Goal: Obtain resource: Obtain resource

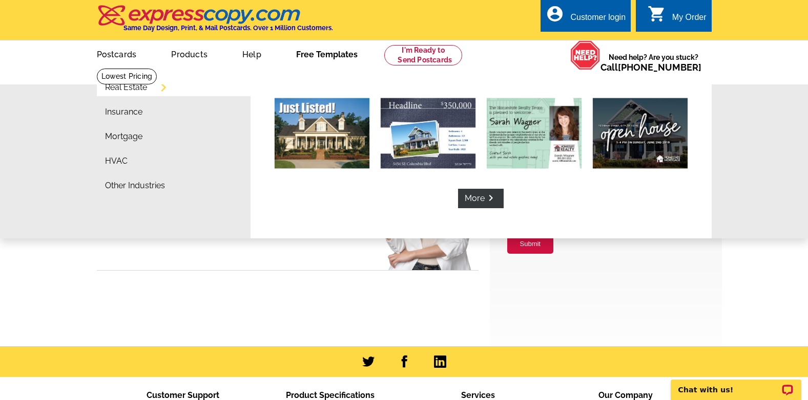
click at [334, 54] on link "Free Templates" at bounding box center [327, 53] width 94 height 24
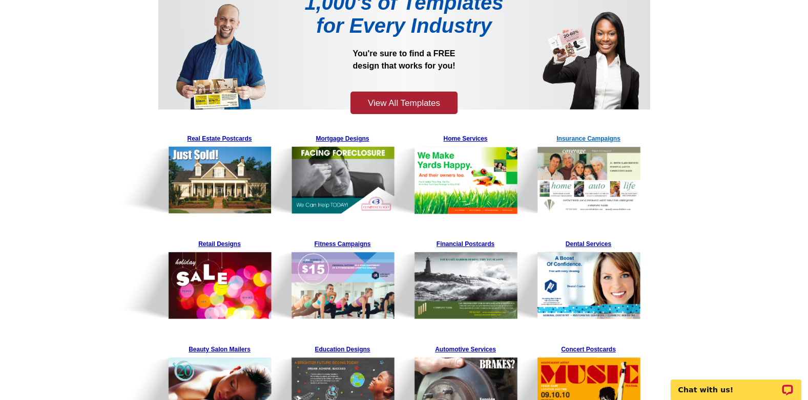
scroll to position [102, 0]
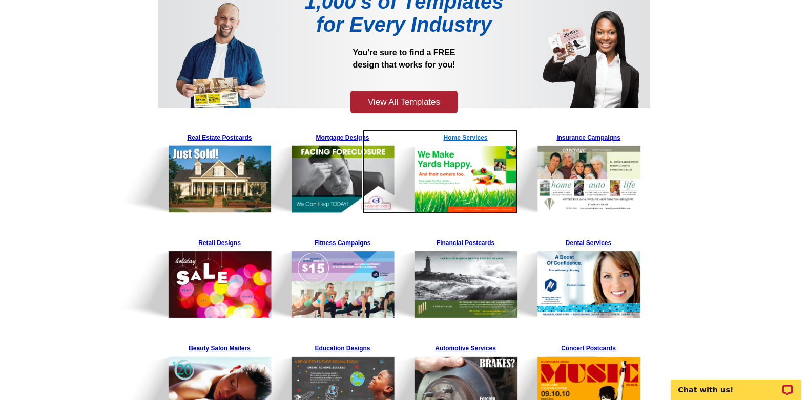
click at [455, 138] on img at bounding box center [440, 172] width 156 height 84
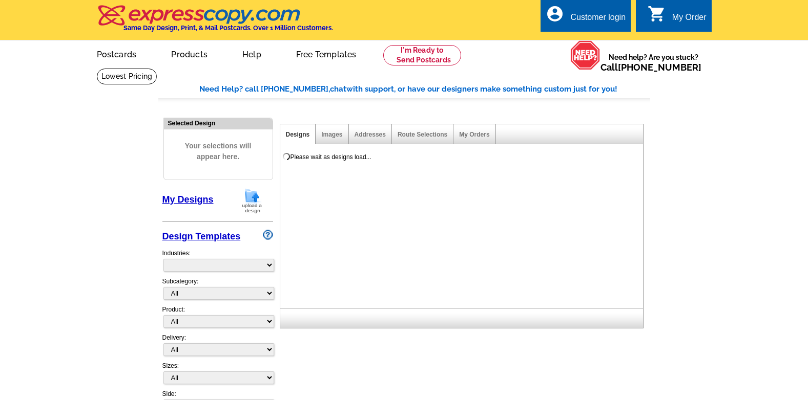
select select "759"
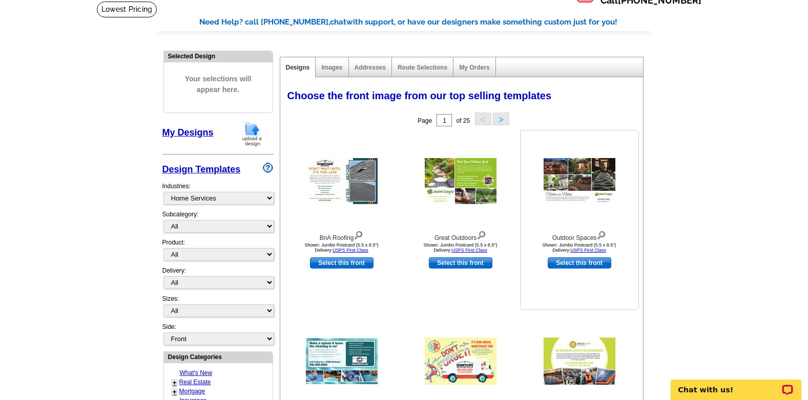
scroll to position [256, 0]
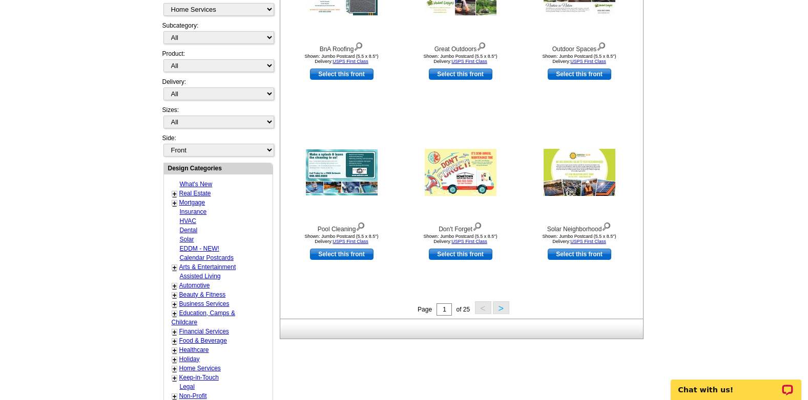
click at [504, 313] on button ">" at bounding box center [501, 308] width 16 height 13
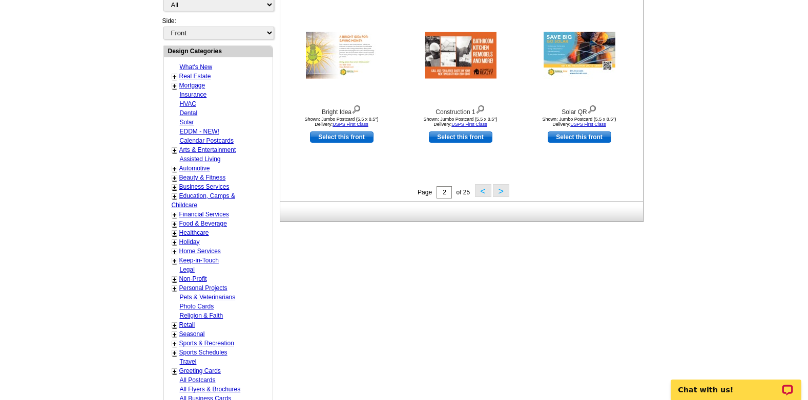
scroll to position [305, 0]
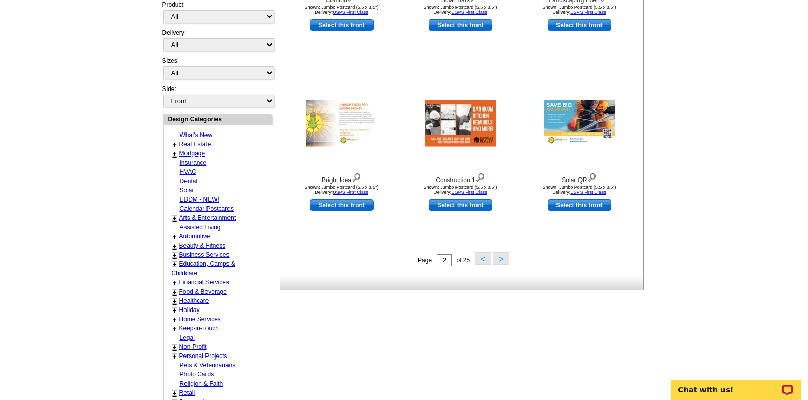
click at [503, 265] on button ">" at bounding box center [501, 258] width 16 height 13
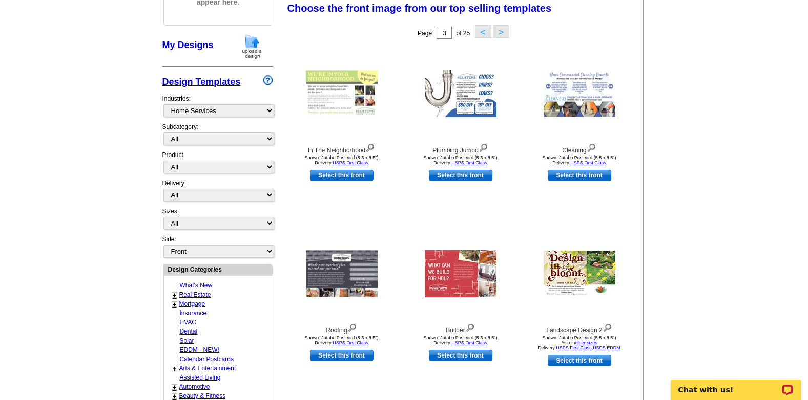
scroll to position [152, 0]
